Goal: Task Accomplishment & Management: Use online tool/utility

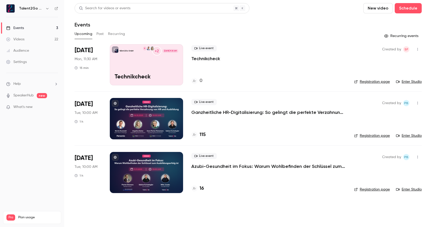
click at [198, 135] on div "115" at bounding box center [198, 134] width 14 height 7
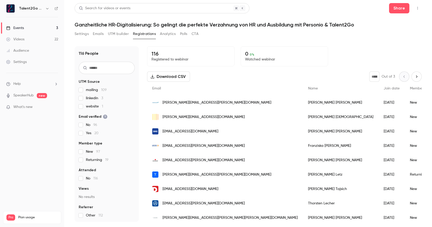
click at [98, 33] on button "Emails" at bounding box center [98, 34] width 11 height 8
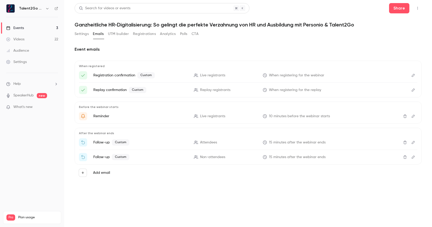
click at [146, 35] on button "Registrations" at bounding box center [144, 34] width 23 height 8
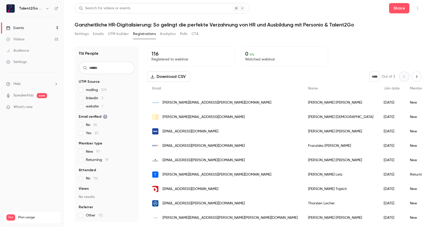
click at [25, 29] on link "Events 3" at bounding box center [32, 27] width 64 height 11
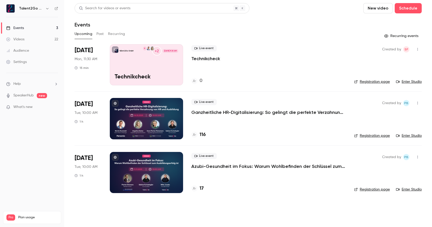
click at [158, 60] on div "Talent2Go GmbH +2 B [DATE] 11:30 AM Technikcheck" at bounding box center [146, 64] width 73 height 41
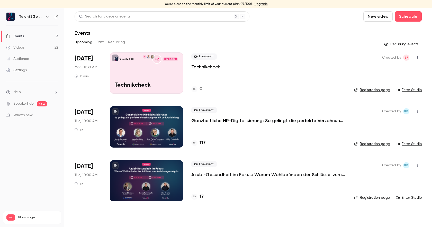
click at [410, 88] on link "Enter Studio" at bounding box center [409, 89] width 26 height 5
